Goal: Task Accomplishment & Management: Manage account settings

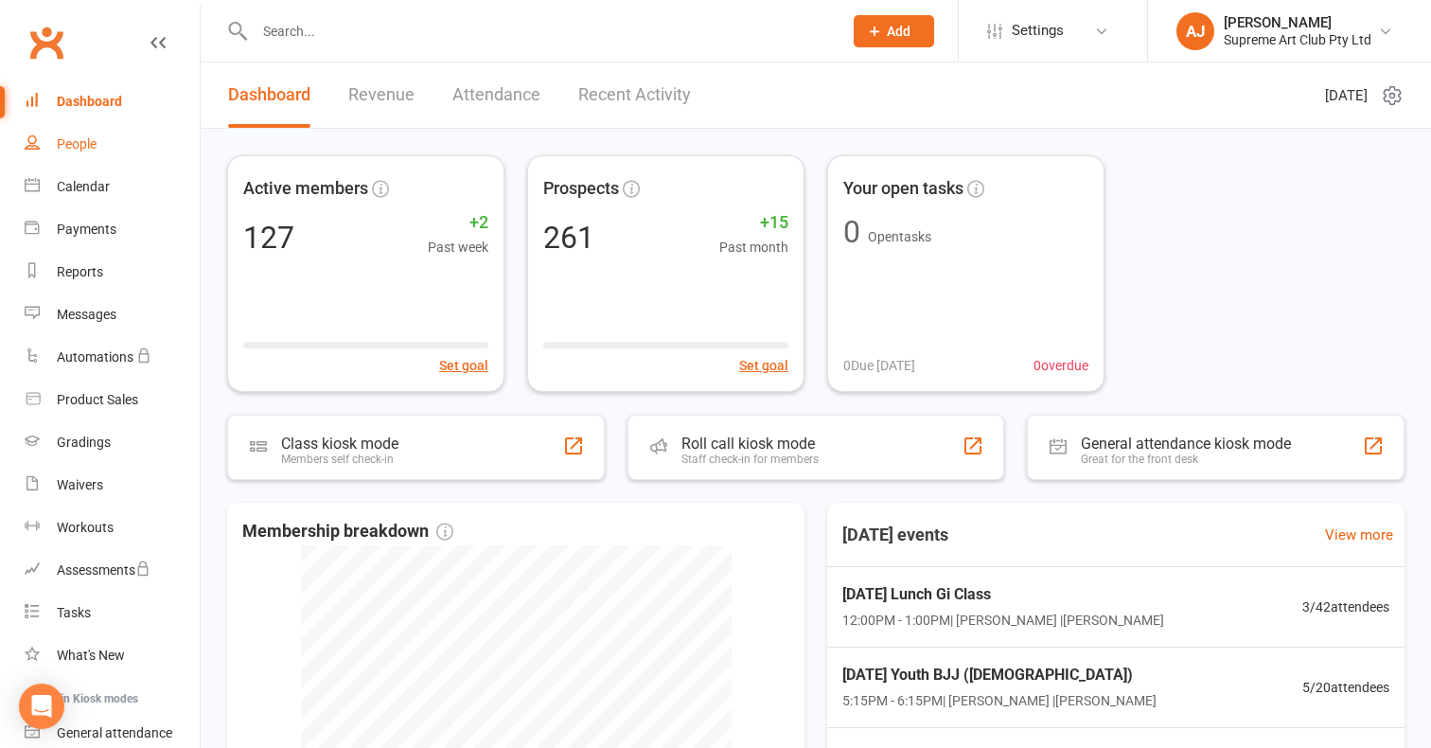
click at [87, 135] on link "People" at bounding box center [112, 144] width 175 height 43
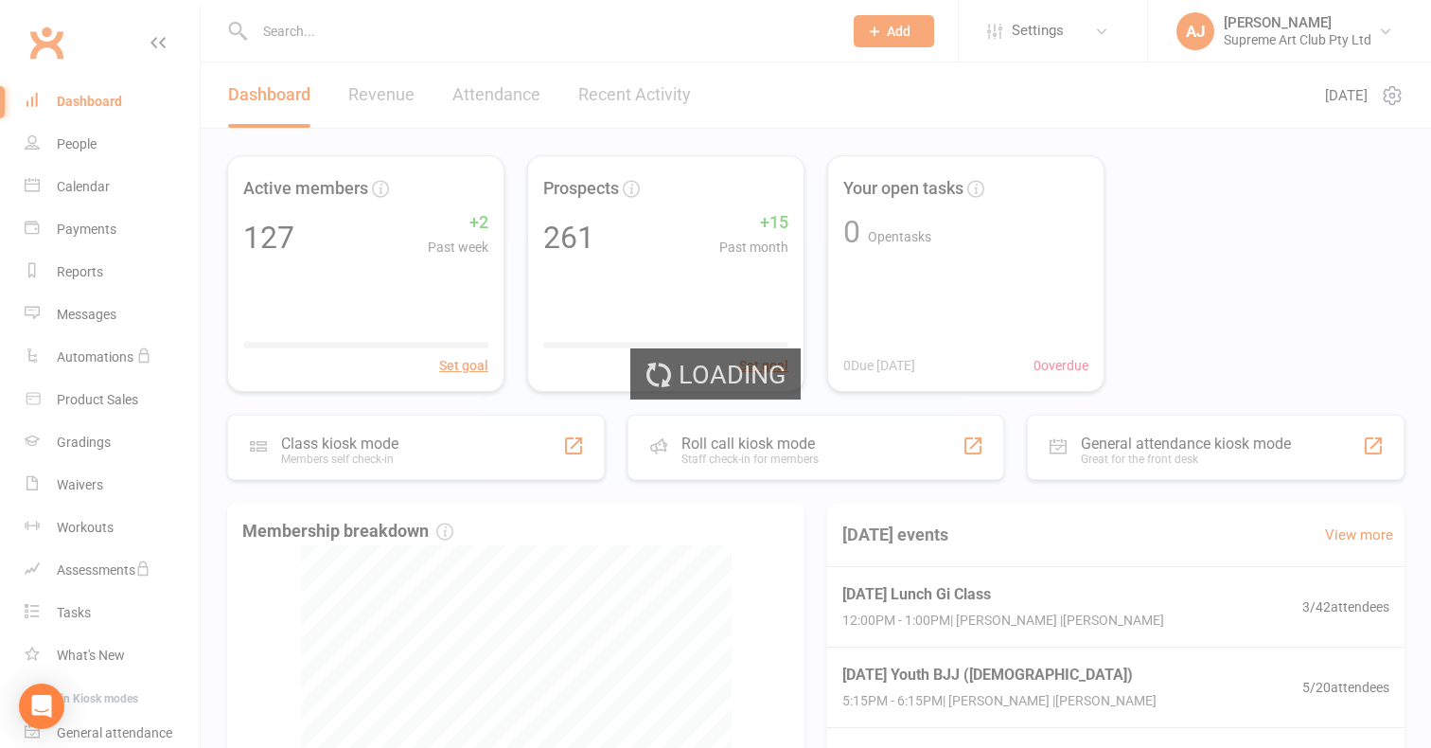
select select "100"
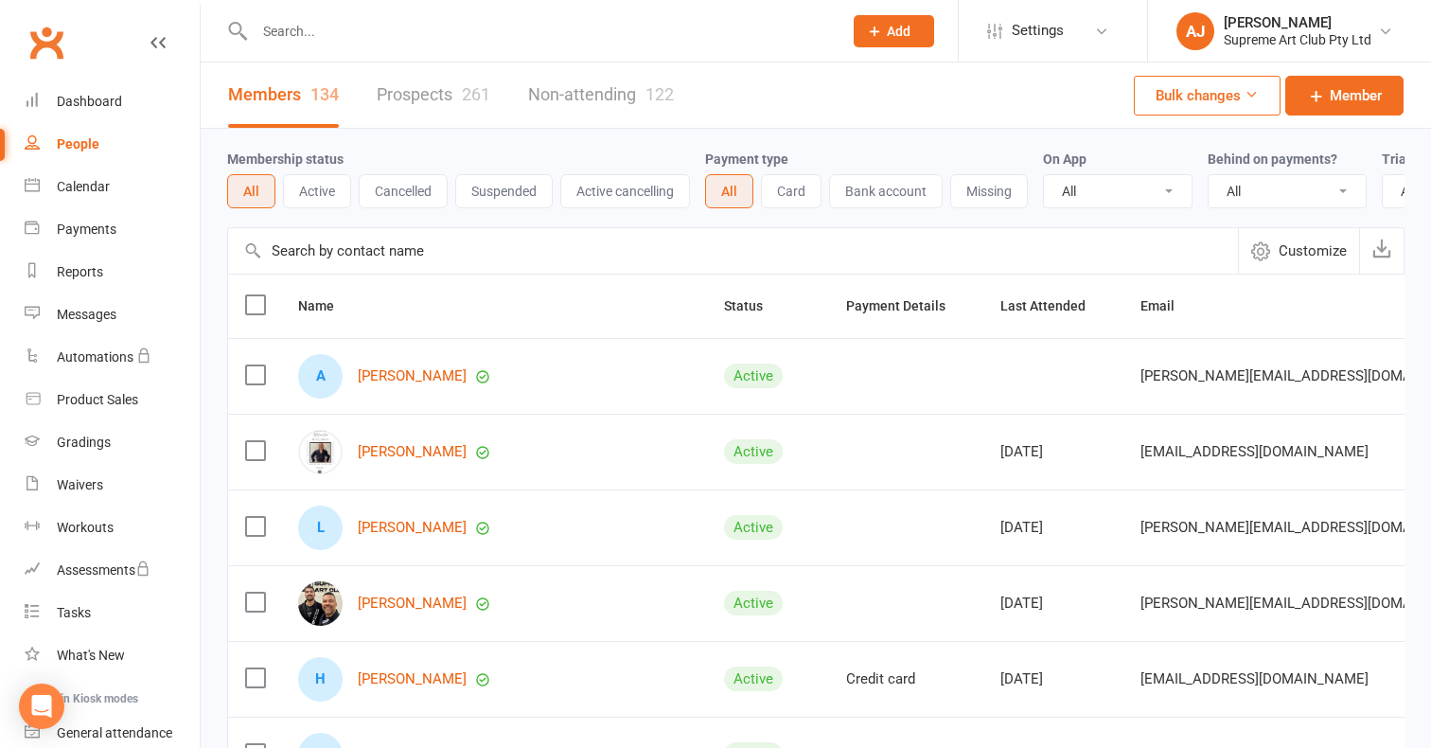
click at [429, 96] on link "Prospects 261" at bounding box center [434, 94] width 114 height 65
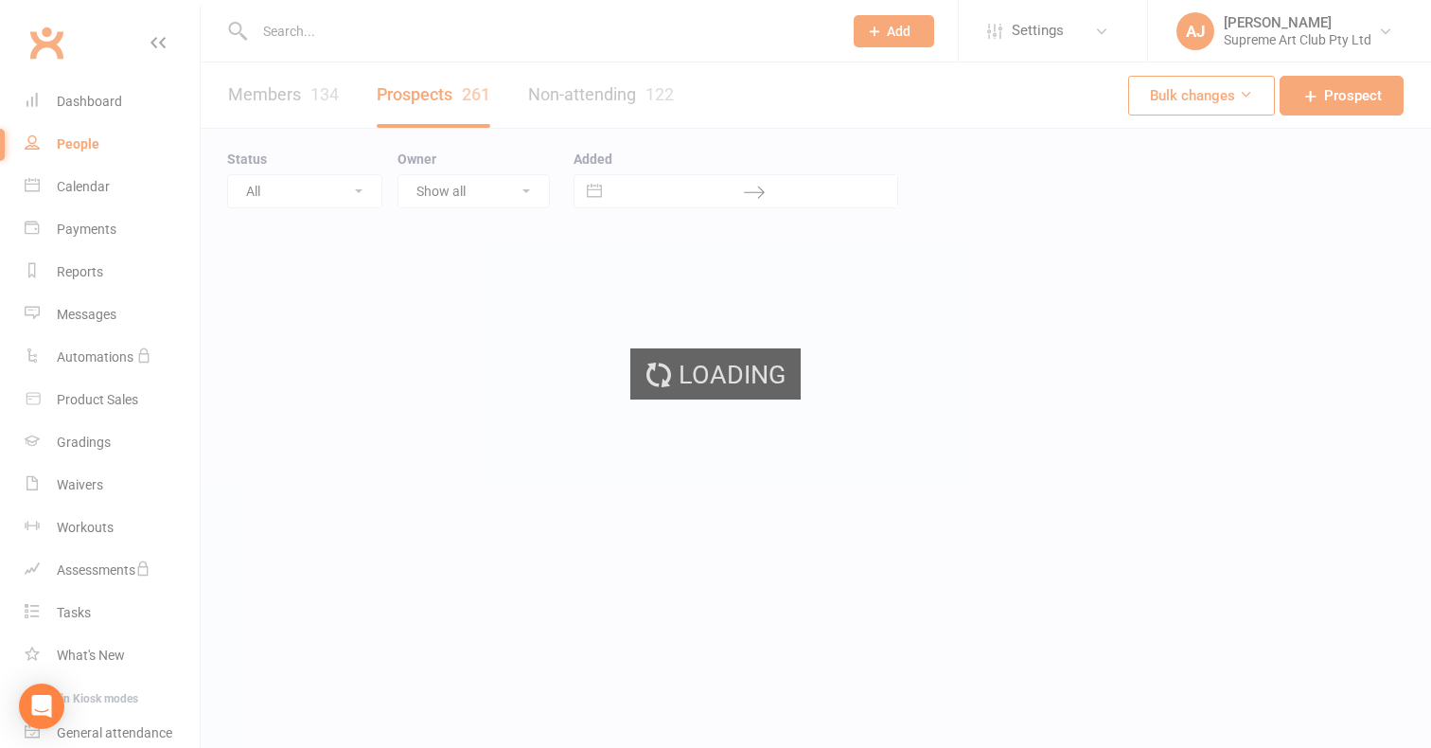
select select "100"
click at [287, 108] on div "Loading" at bounding box center [715, 374] width 1431 height 748
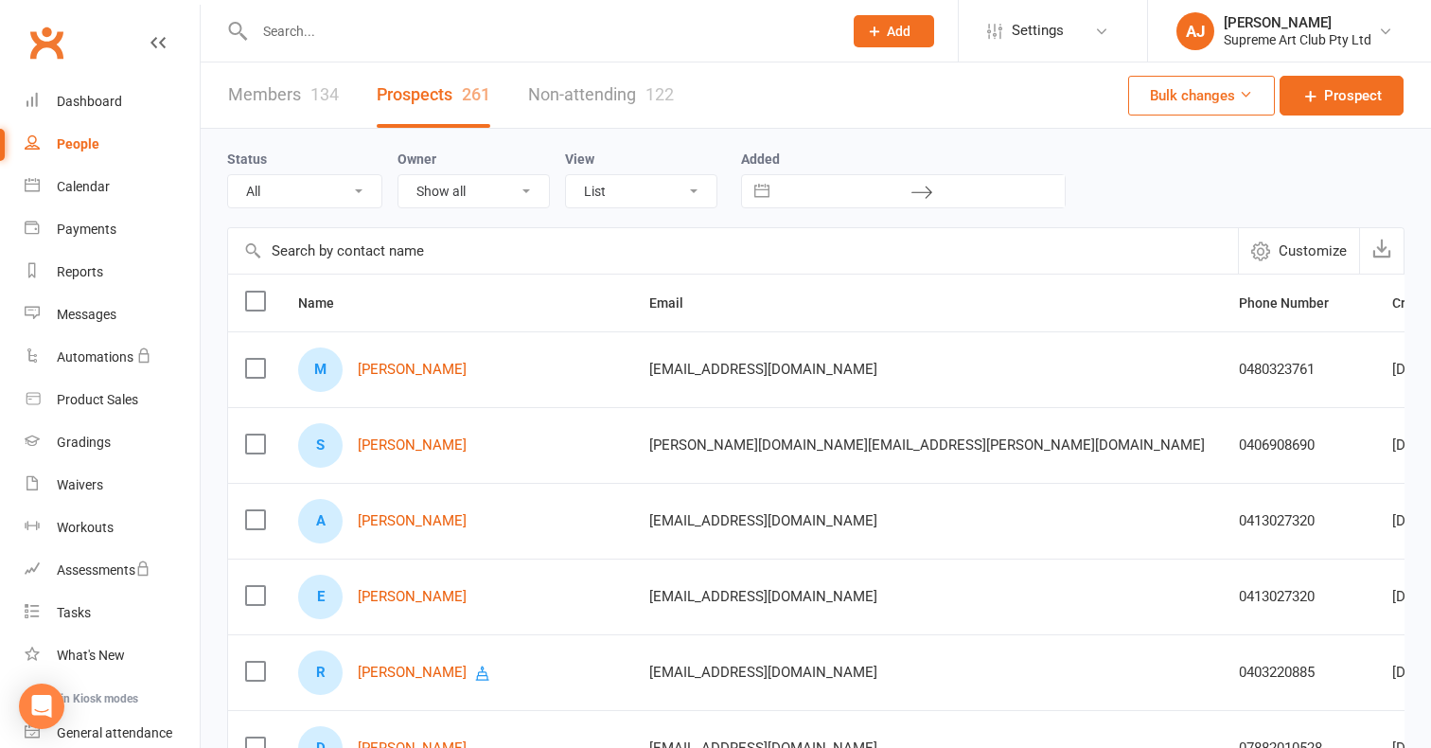
click at [287, 98] on link "Members 134" at bounding box center [283, 94] width 111 height 65
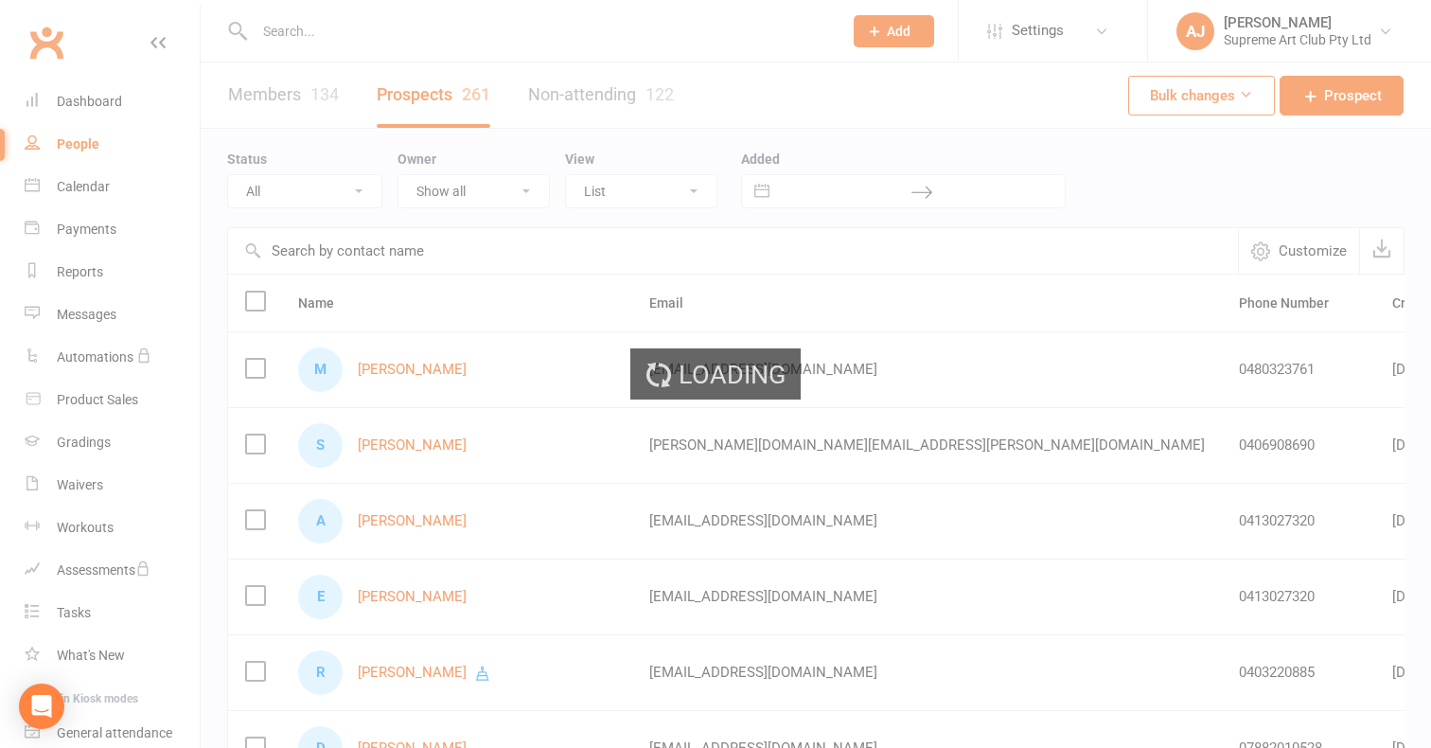
select select "100"
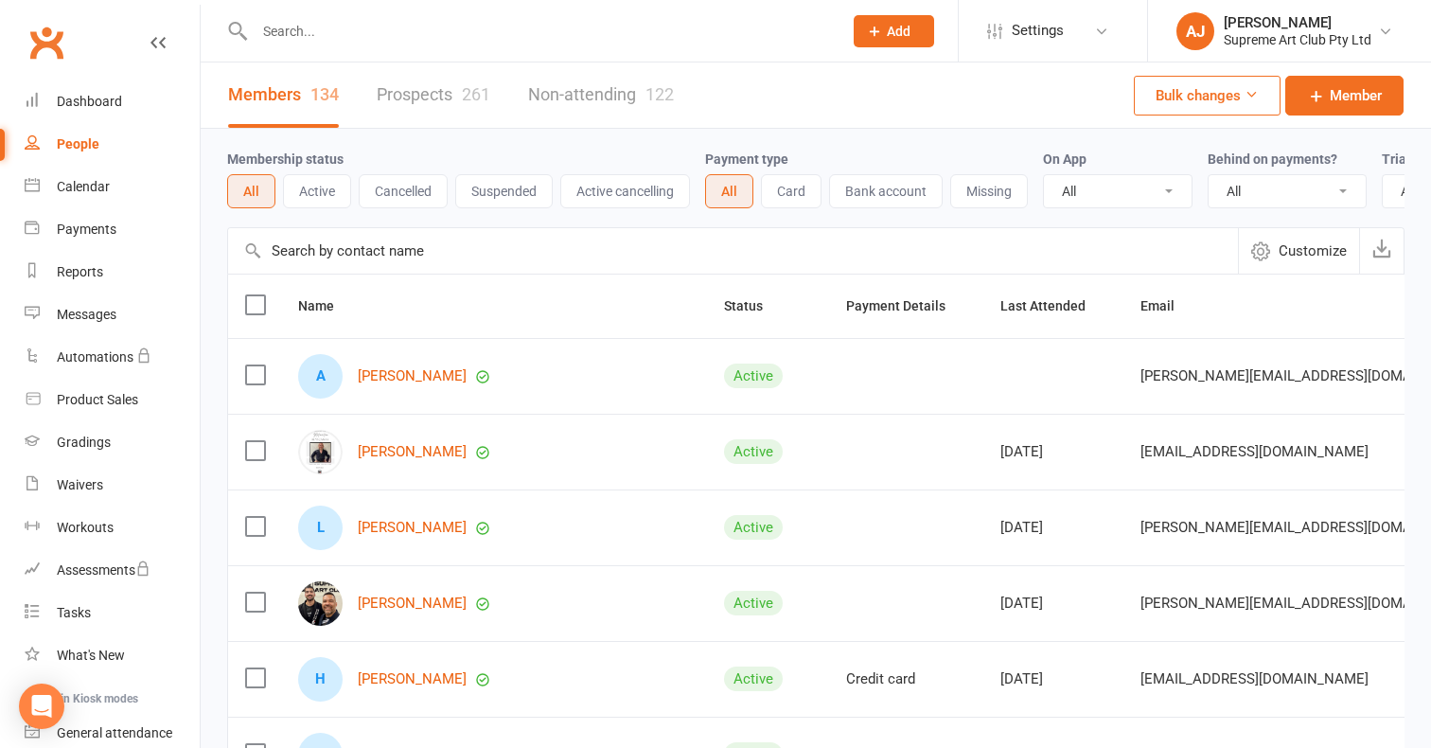
click at [411, 264] on input "text" at bounding box center [733, 250] width 1010 height 45
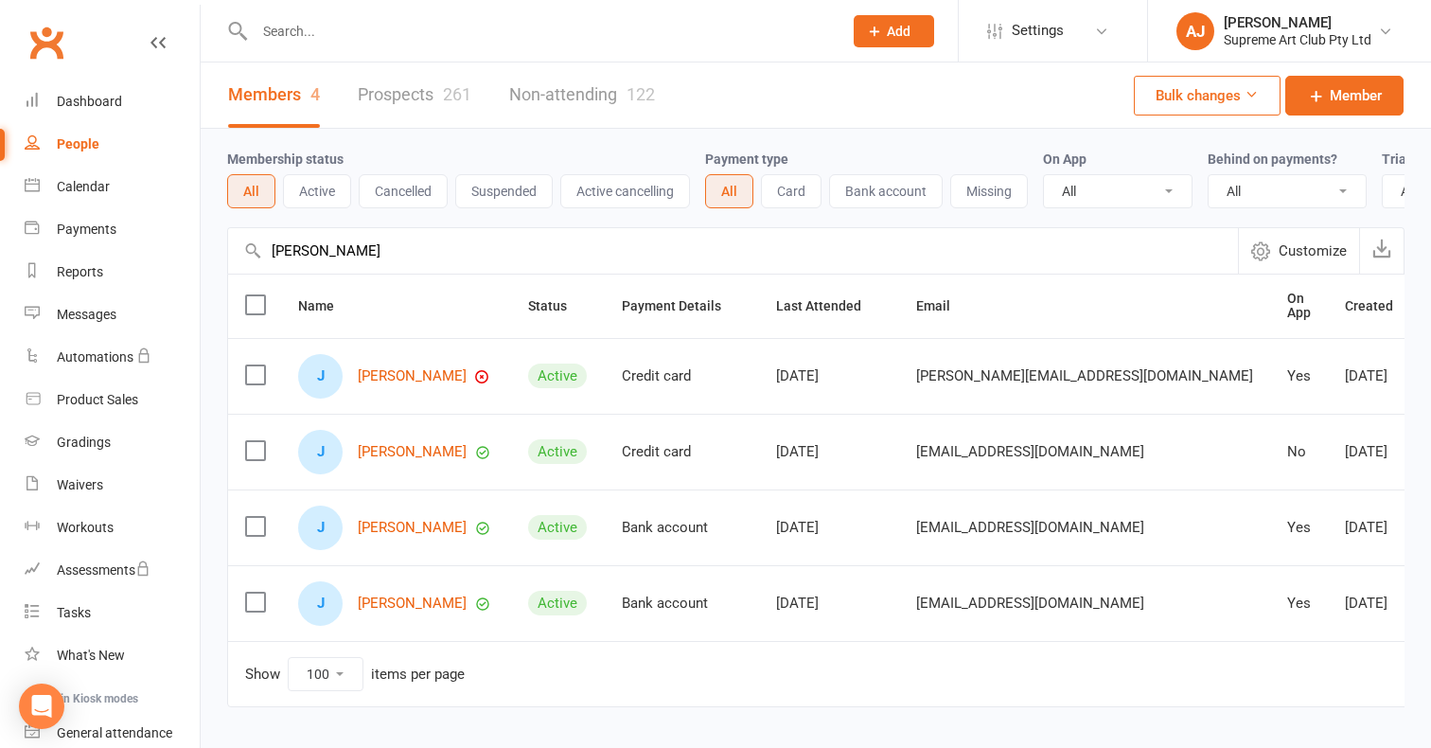
type input "[PERSON_NAME]"
drag, startPoint x: 411, startPoint y: 264, endPoint x: 372, endPoint y: 372, distance: 114.6
click at [372, 372] on link "[PERSON_NAME]" at bounding box center [412, 376] width 109 height 16
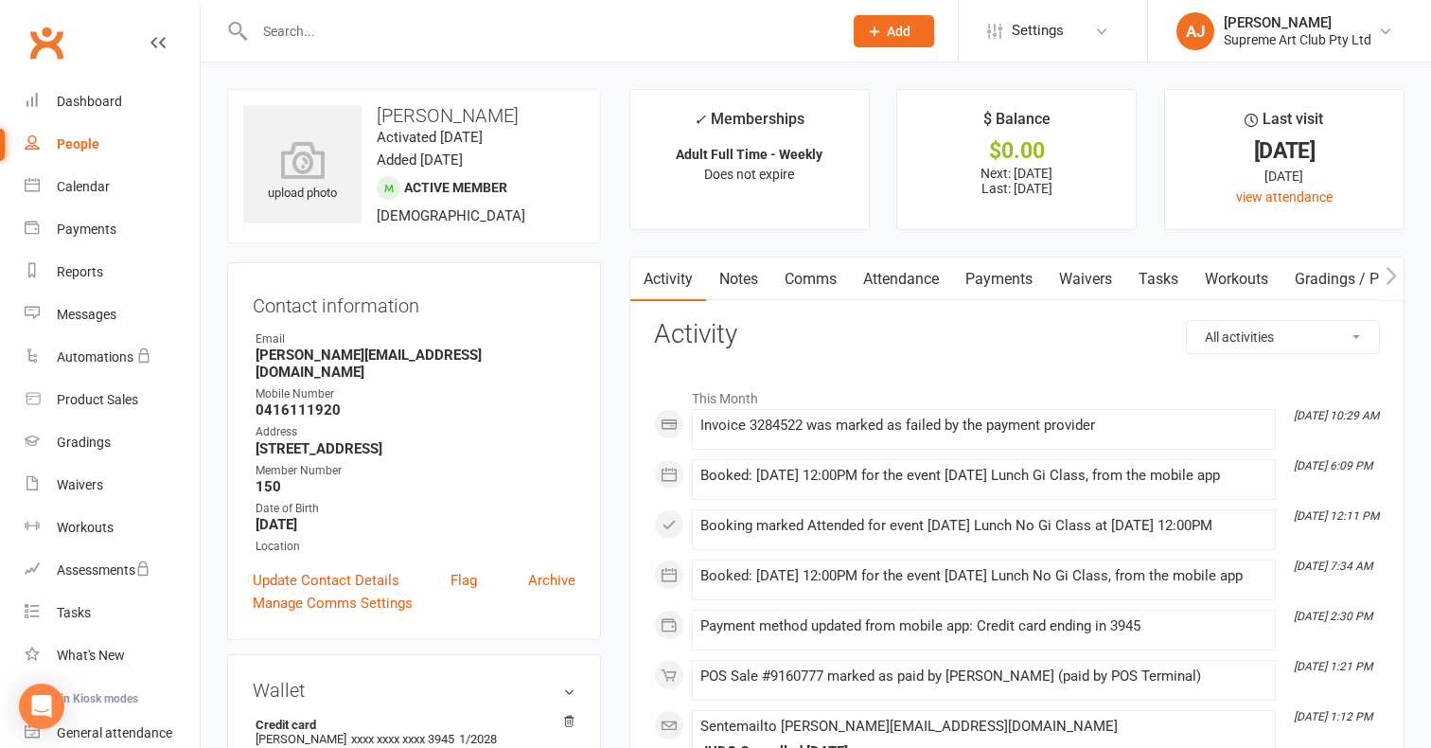
click at [1000, 276] on link "Payments" at bounding box center [999, 279] width 94 height 44
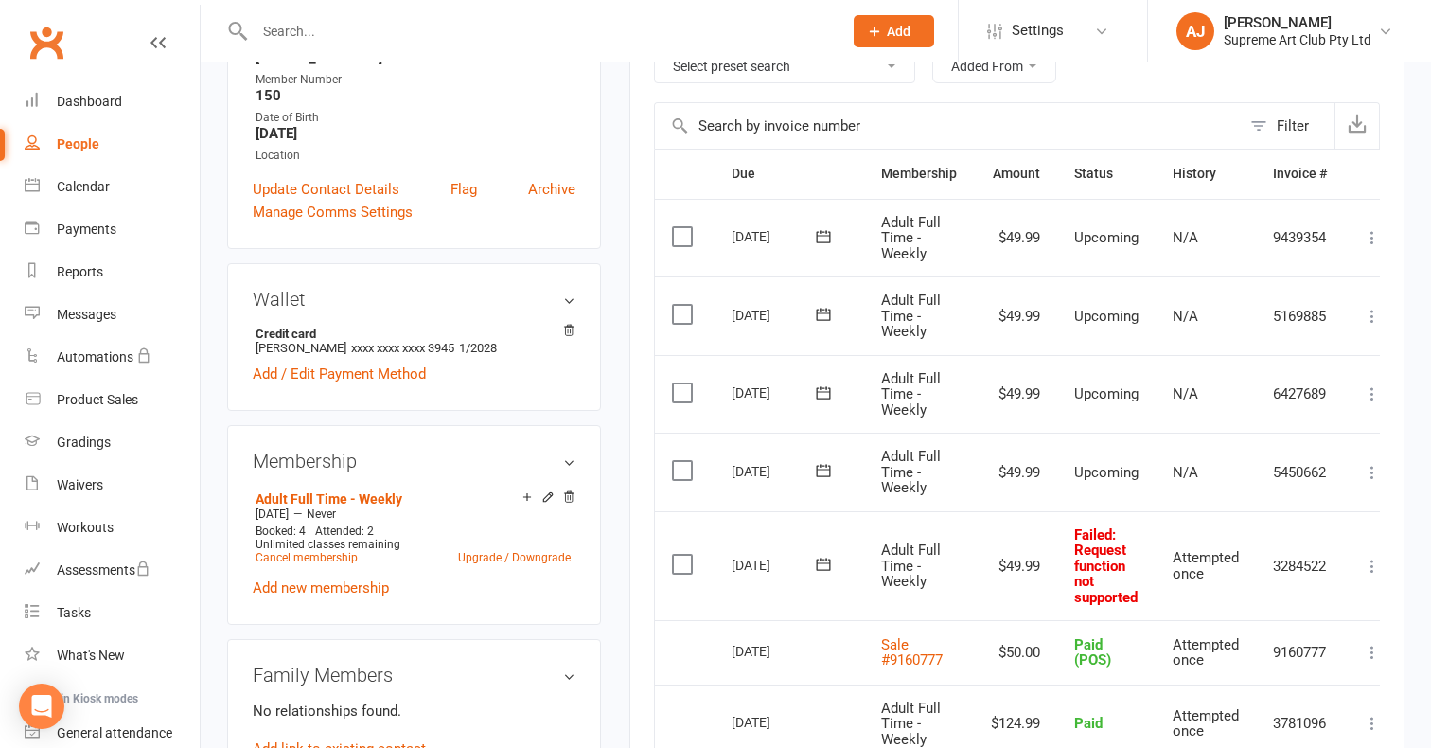
scroll to position [391, 0]
click at [300, 362] on link "Add / Edit Payment Method" at bounding box center [339, 373] width 173 height 23
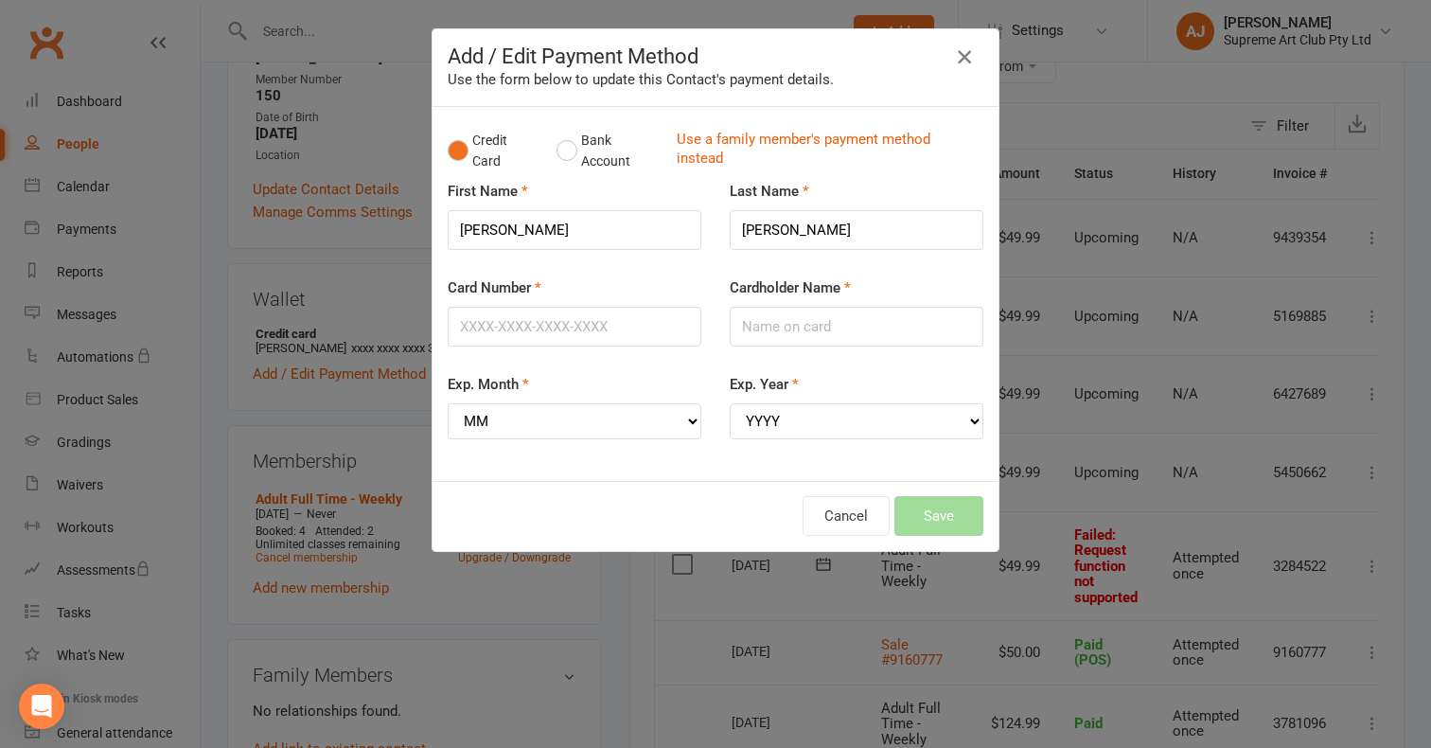
click at [966, 56] on icon "button" at bounding box center [964, 56] width 23 height 23
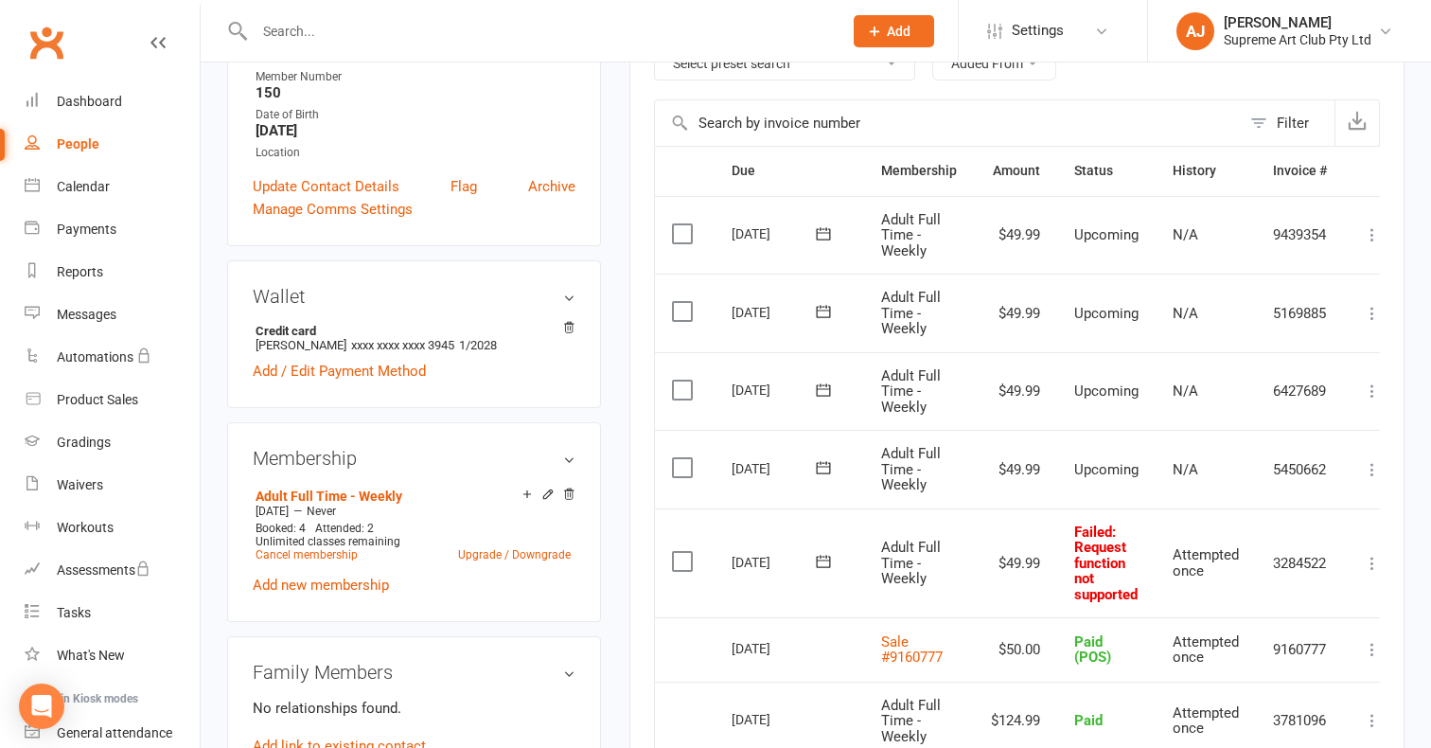
scroll to position [413, 0]
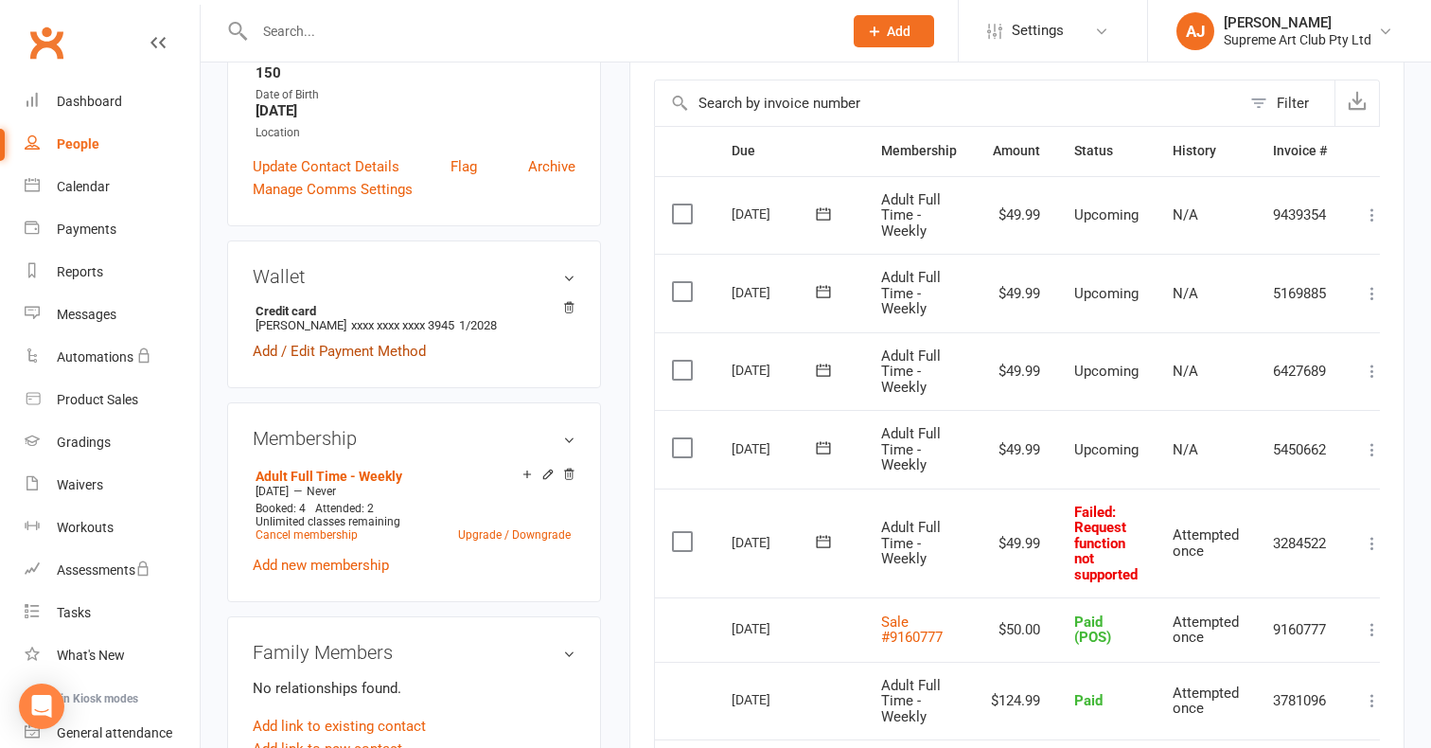
click at [361, 340] on link "Add / Edit Payment Method" at bounding box center [339, 351] width 173 height 23
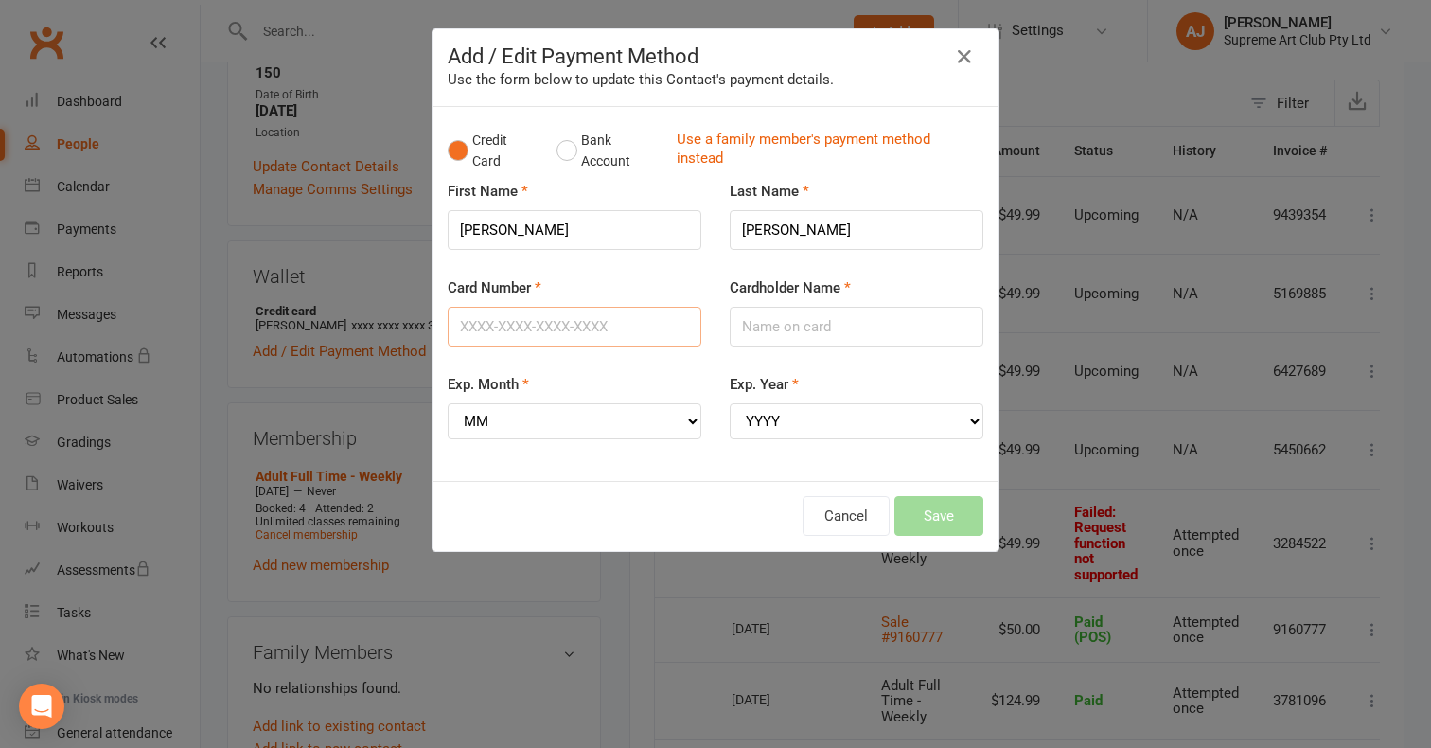
click at [587, 317] on input "Card Number" at bounding box center [575, 327] width 254 height 40
click at [840, 69] on div "Use the form below to update this Contact's payment details." at bounding box center [716, 79] width 536 height 23
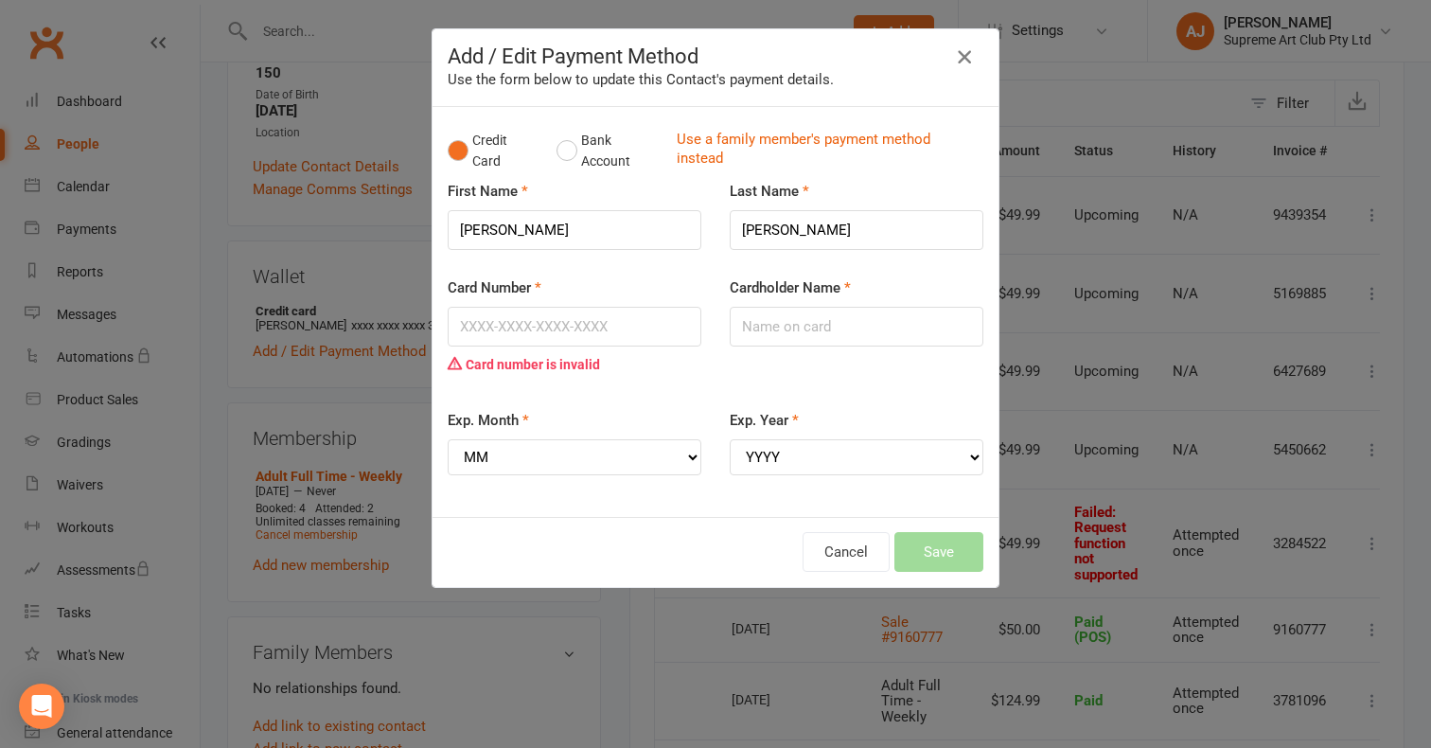
click at [969, 59] on icon "button" at bounding box center [964, 56] width 23 height 23
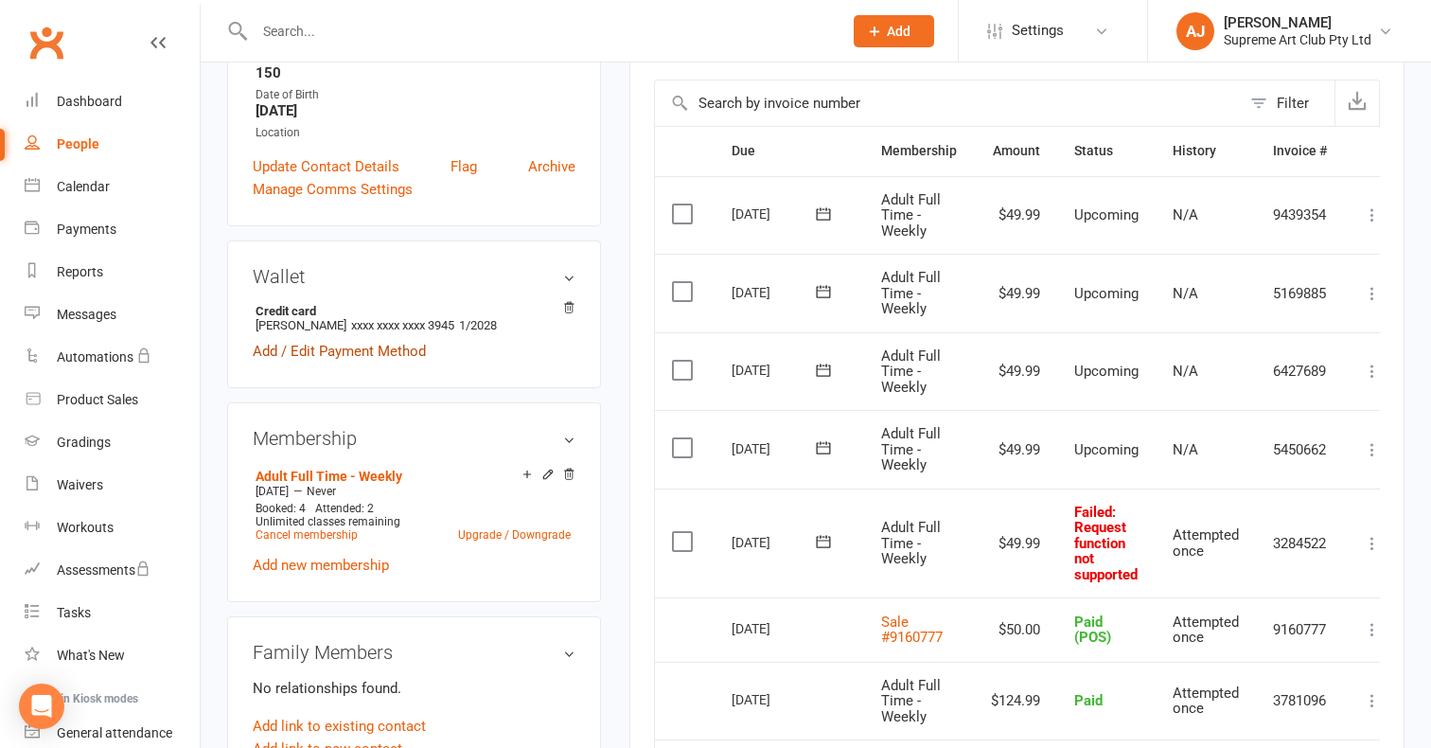
click at [322, 340] on link "Add / Edit Payment Method" at bounding box center [339, 351] width 173 height 23
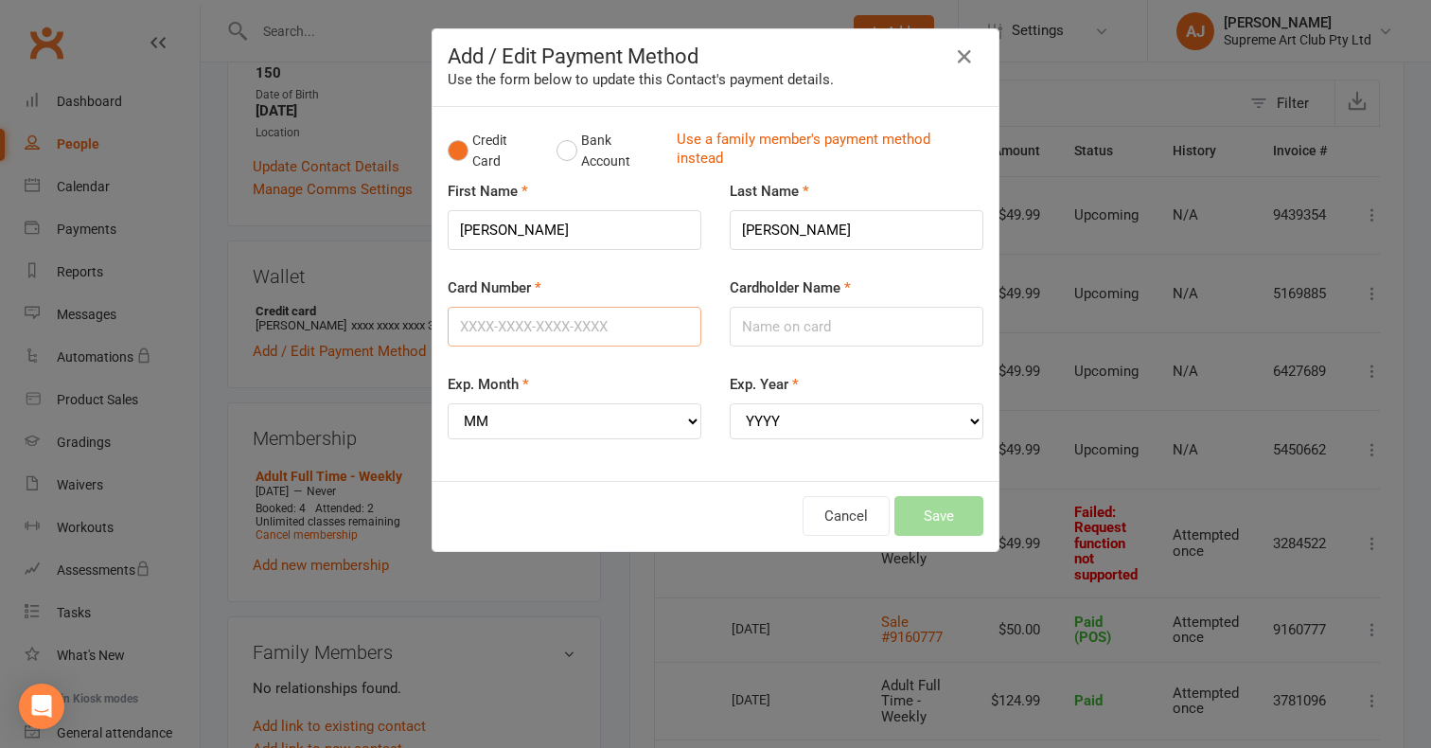
click at [508, 321] on input "Card Number" at bounding box center [575, 327] width 254 height 40
type input "[CREDIT_CARD_NUMBER]"
click at [763, 338] on input "Cardholder Name" at bounding box center [857, 327] width 254 height 40
type input "[PERSON_NAME]"
select select "09"
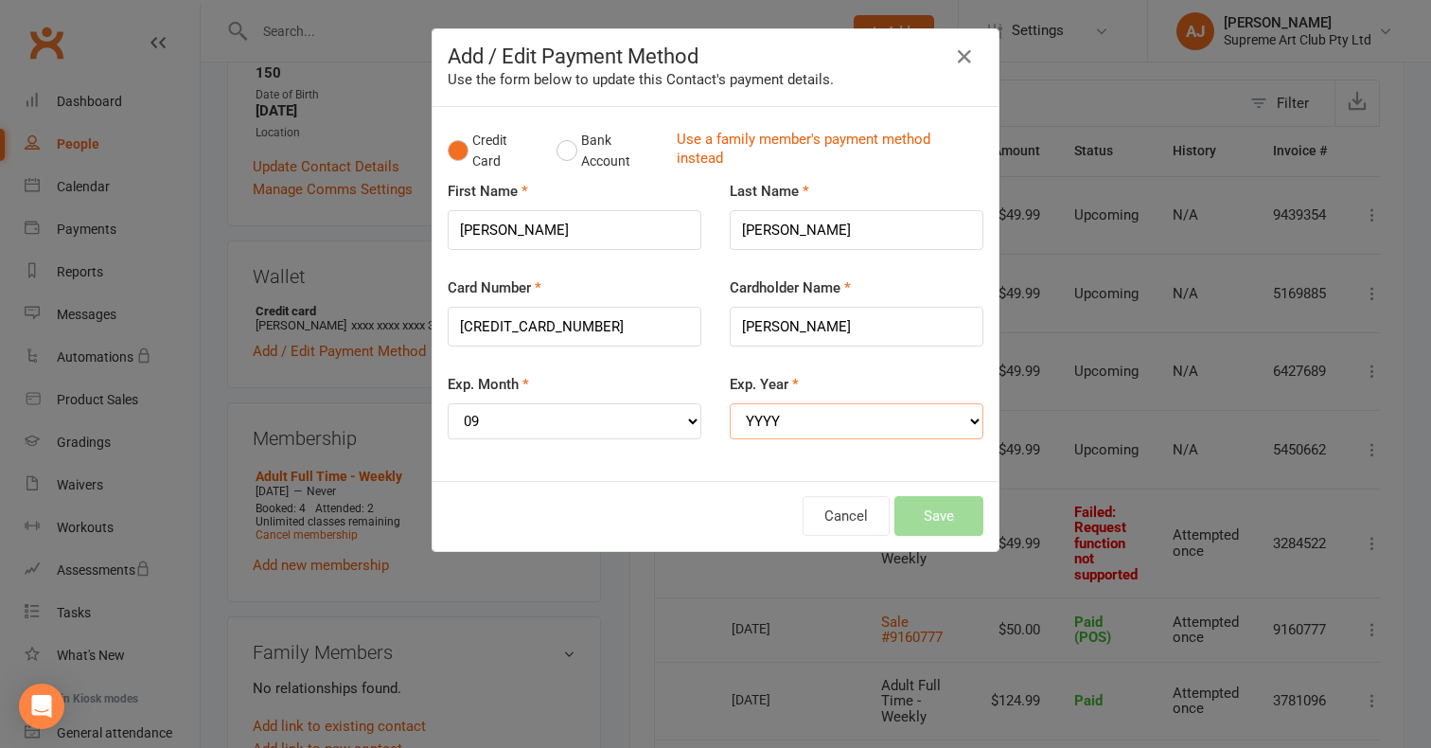
select select "2026"
click at [950, 506] on button "Save" at bounding box center [938, 516] width 89 height 40
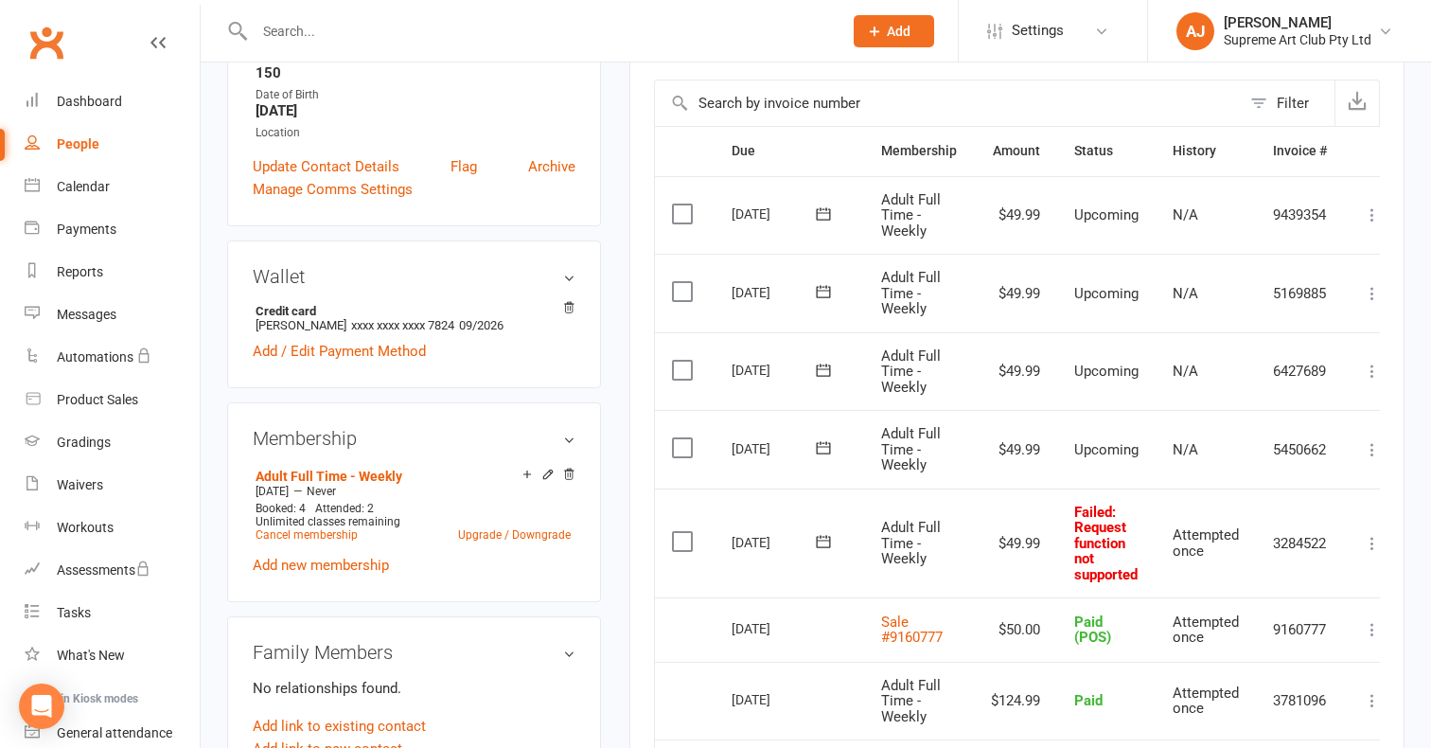
click at [1376, 534] on icon at bounding box center [1372, 543] width 19 height 19
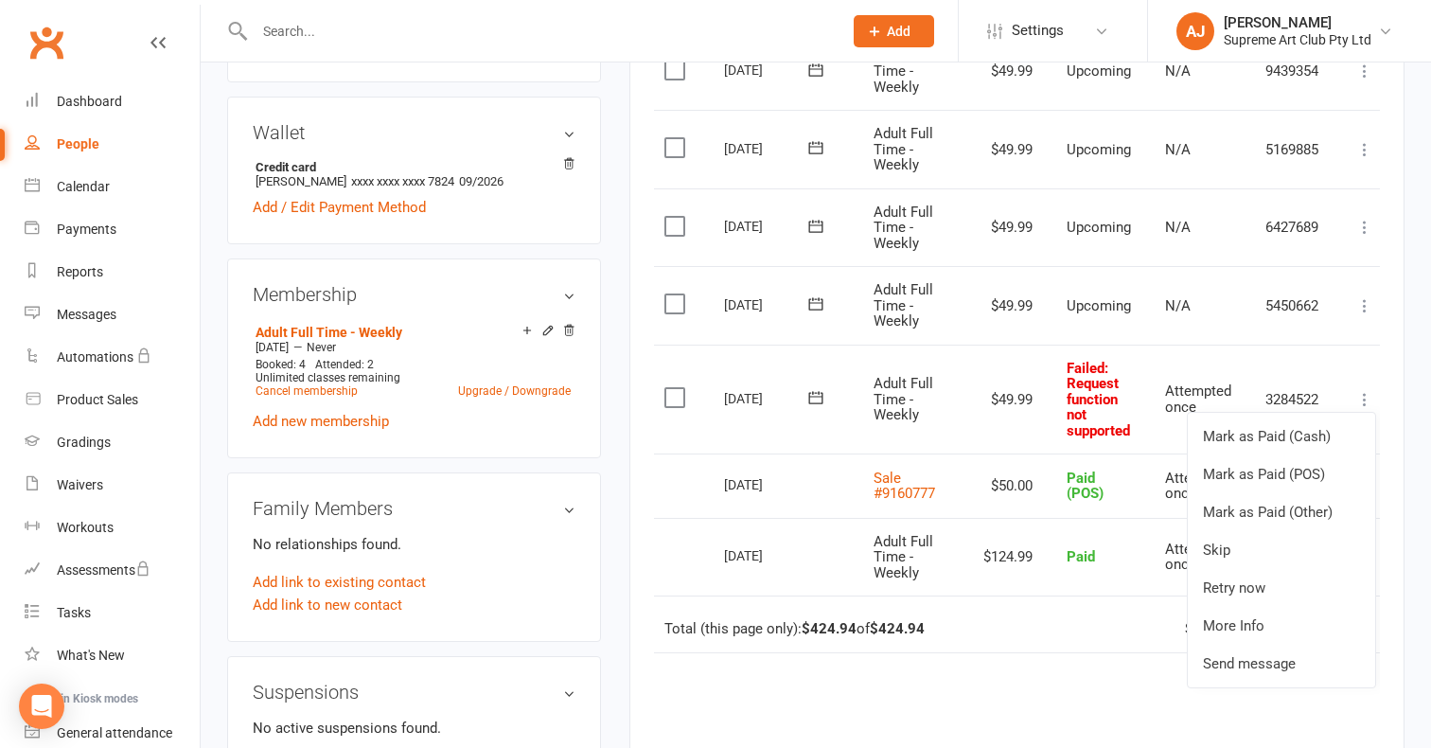
scroll to position [569, 0]
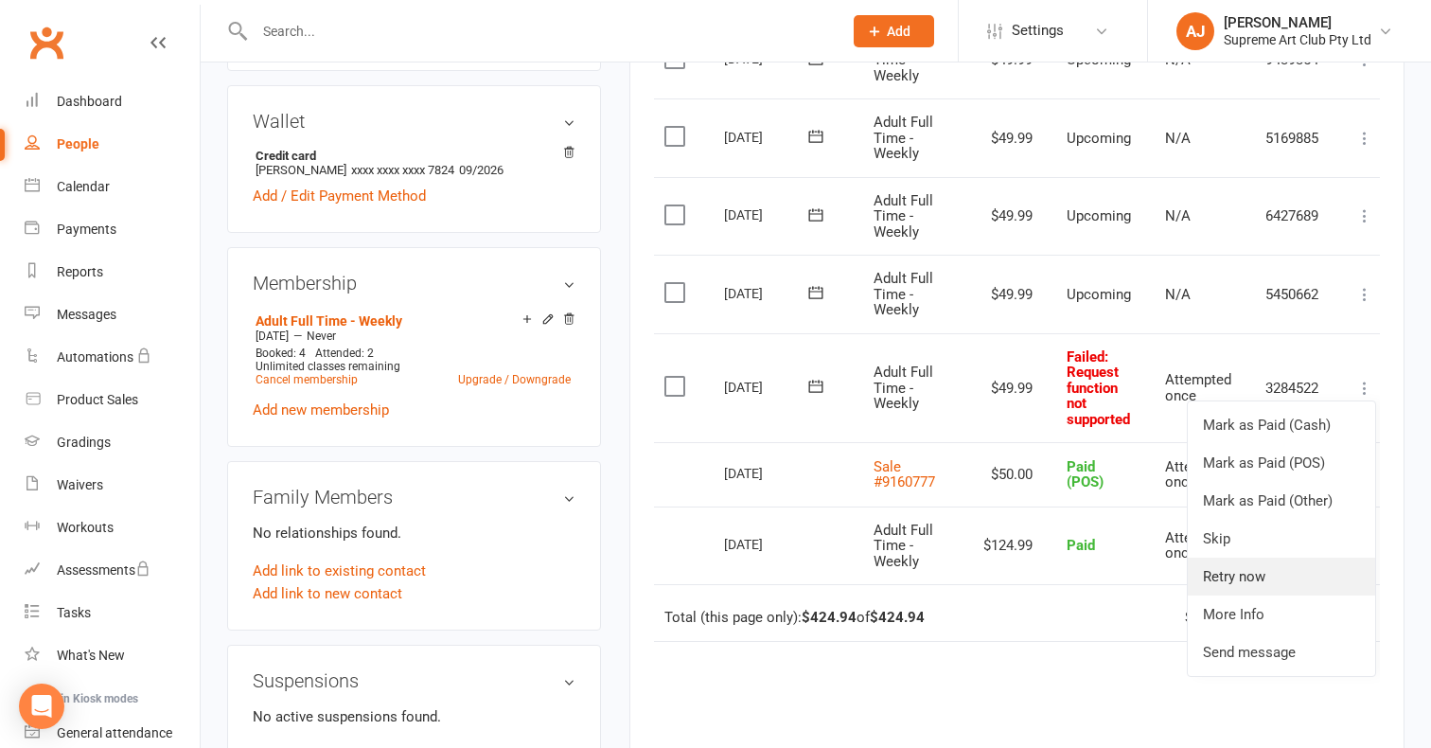
click at [1248, 564] on link "Retry now" at bounding box center [1281, 576] width 187 height 38
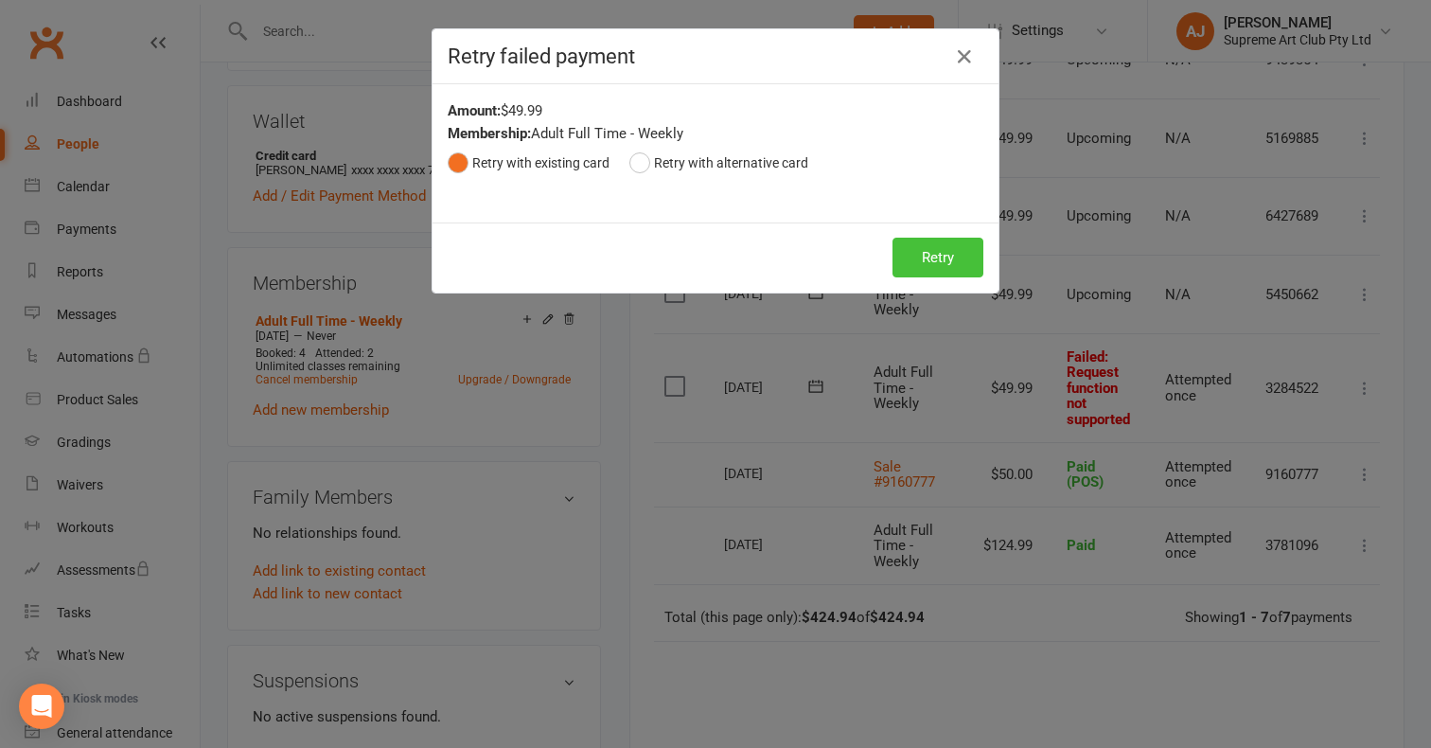
click at [913, 249] on button "Retry" at bounding box center [937, 258] width 91 height 40
